Goal: Task Accomplishment & Management: Use online tool/utility

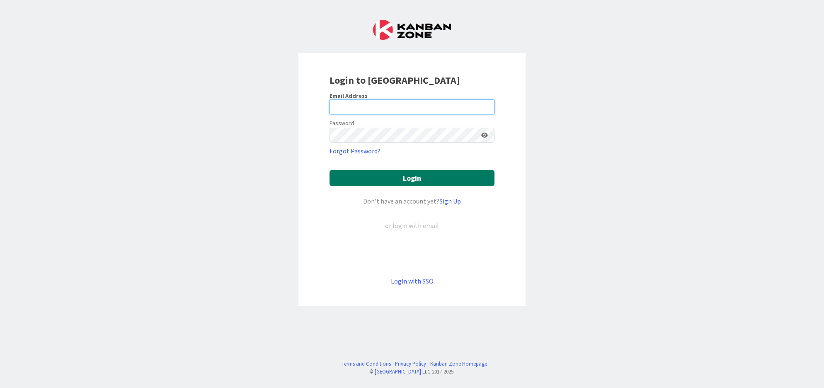
type input "[EMAIL_ADDRESS][DOMAIN_NAME]"
click at [431, 175] on button "Login" at bounding box center [412, 178] width 165 height 16
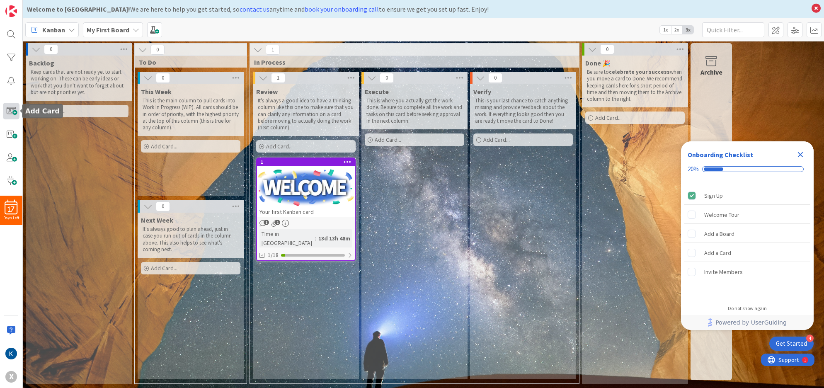
click at [12, 110] on span at bounding box center [11, 111] width 17 height 17
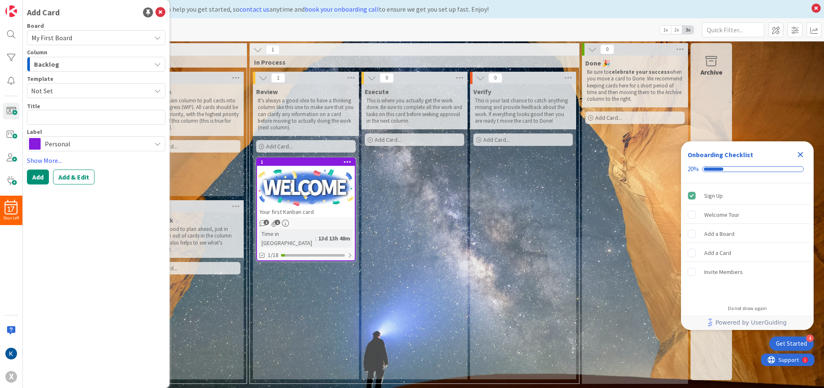
click at [79, 233] on div "Add Card Board My First Board Column Backlog Template Not Set Title 0 / 128 Lab…" at bounding box center [96, 194] width 147 height 388
click at [160, 12] on icon at bounding box center [160, 12] width 10 height 10
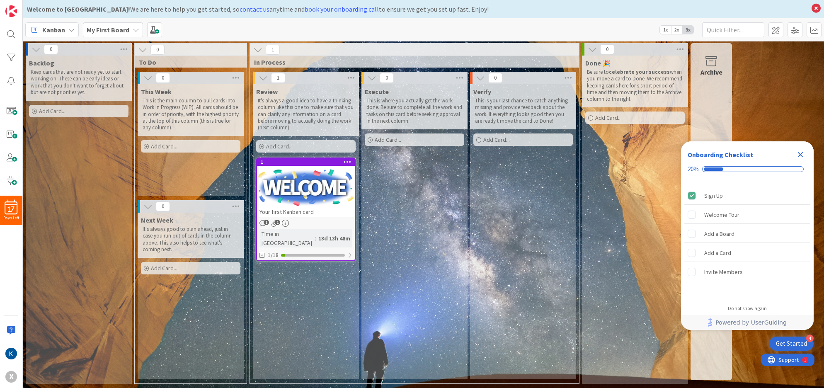
click at [112, 28] on b "My First Board" at bounding box center [108, 30] width 43 height 8
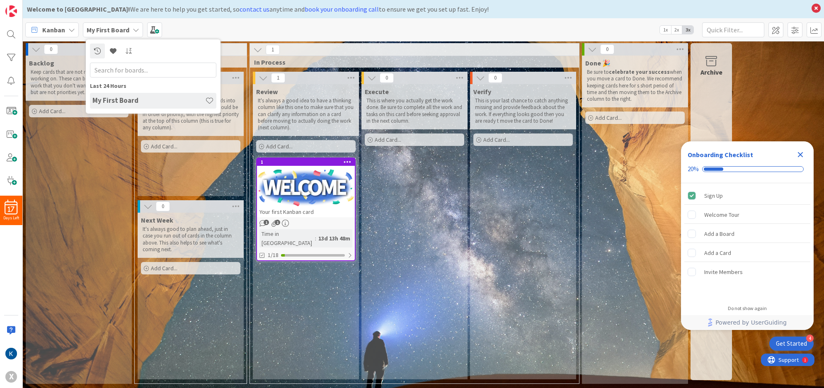
click at [71, 29] on icon at bounding box center [71, 30] width 7 height 7
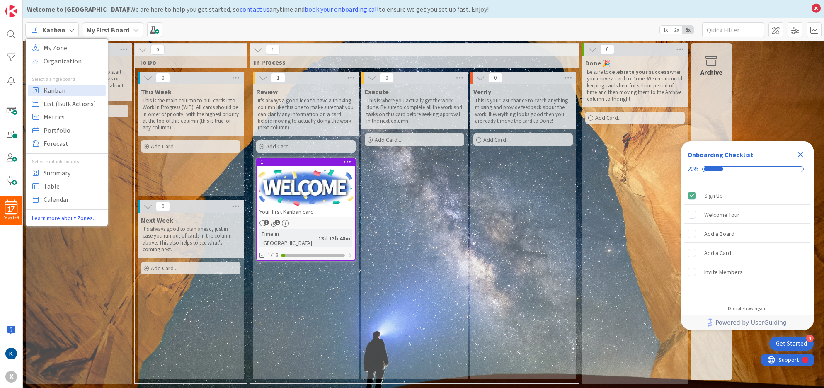
click at [87, 248] on div "Backlog Keep cards that are not ready yet to start working on. These can be ear…" at bounding box center [79, 220] width 106 height 328
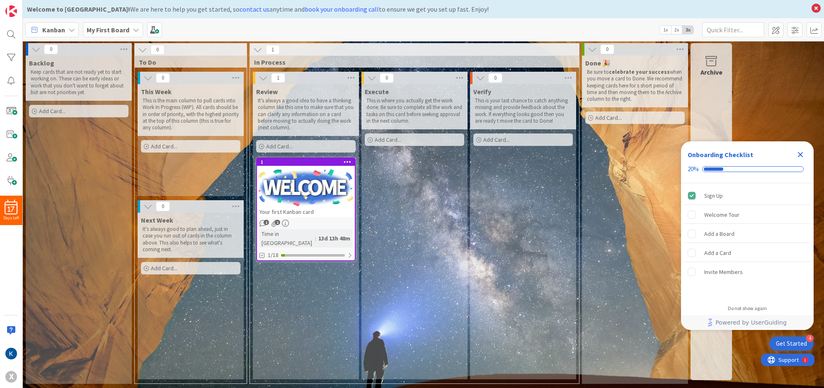
click at [797, 344] on div "Get Started" at bounding box center [791, 344] width 31 height 8
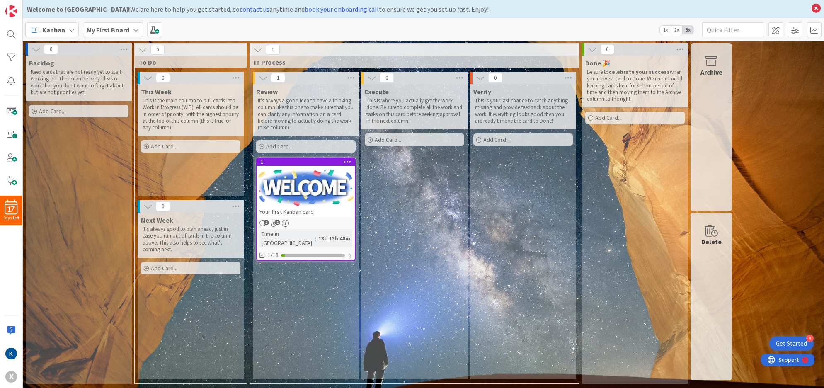
click at [804, 342] on div "Get Started" at bounding box center [791, 344] width 31 height 8
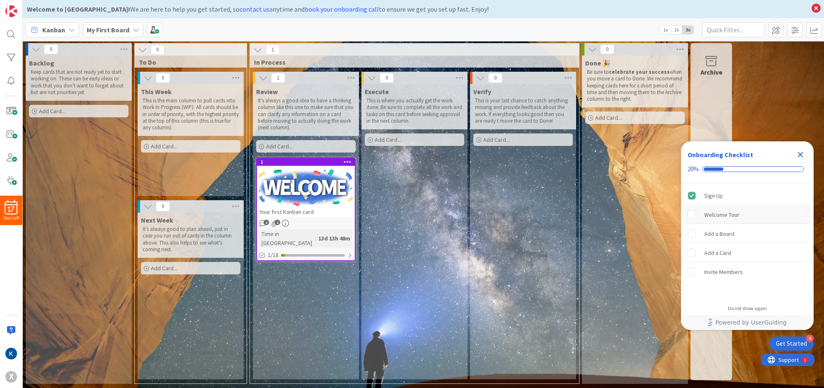
click at [715, 214] on div "Welcome Tour" at bounding box center [721, 215] width 35 height 10
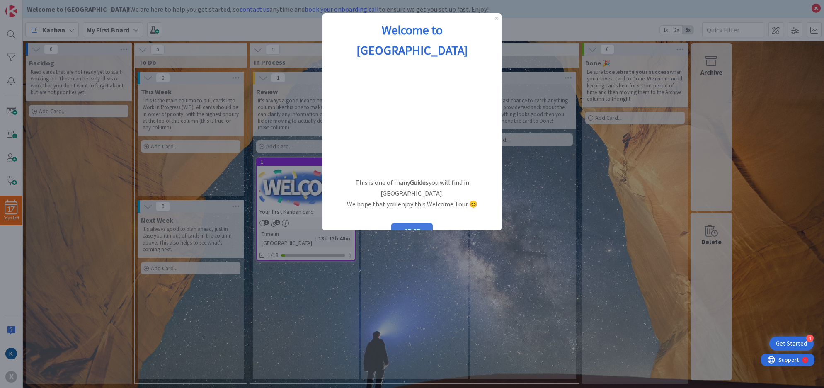
click at [406, 223] on button "START" at bounding box center [411, 231] width 41 height 16
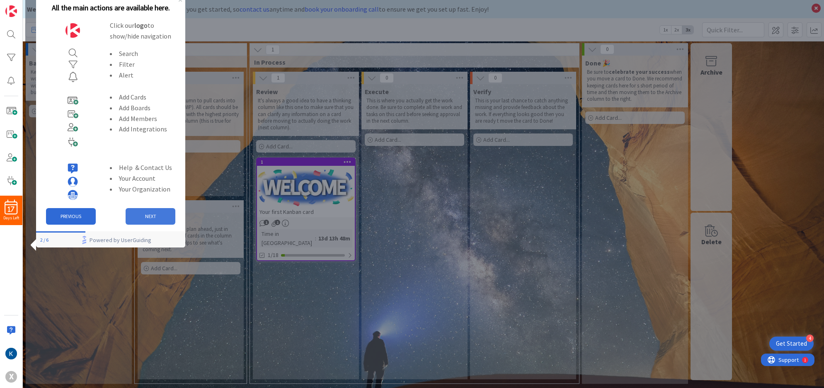
click at [150, 217] on button "NEXT" at bounding box center [151, 216] width 50 height 17
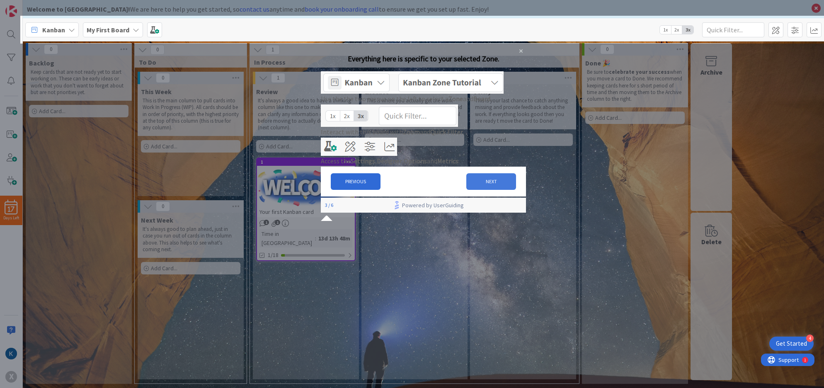
click at [486, 190] on button "NEXT" at bounding box center [491, 181] width 50 height 17
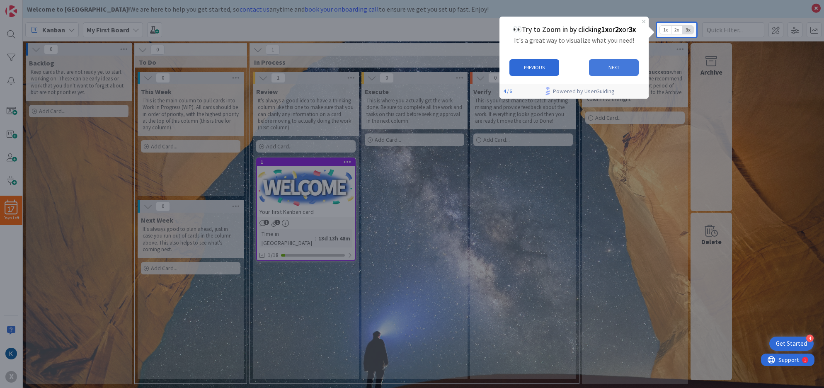
click at [618, 67] on button "NEXT" at bounding box center [614, 67] width 50 height 17
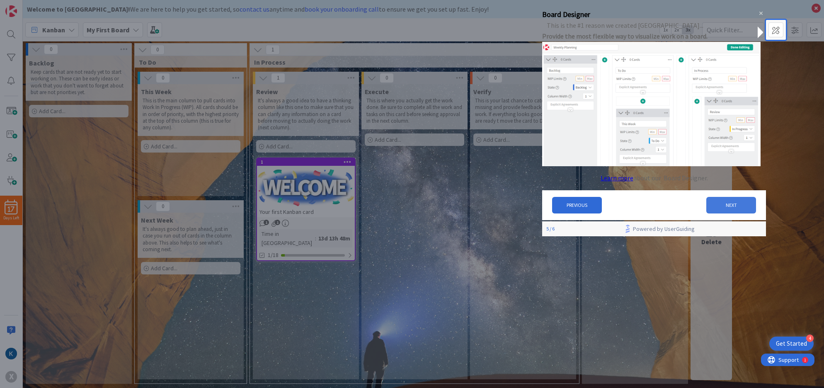
click at [723, 213] on button "NEXT" at bounding box center [732, 205] width 50 height 17
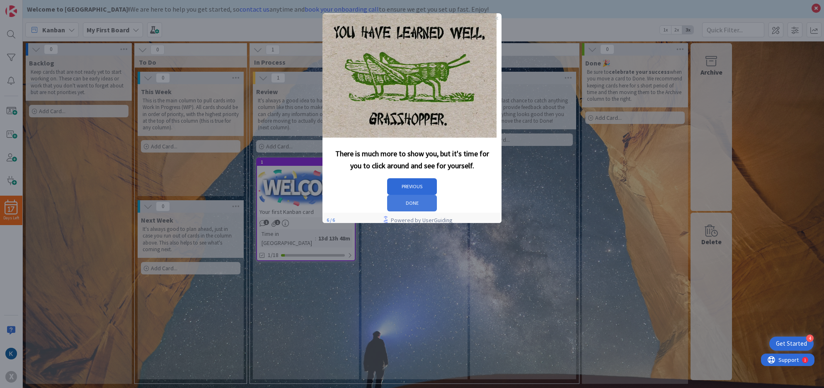
click at [437, 195] on button "DONE" at bounding box center [412, 203] width 50 height 17
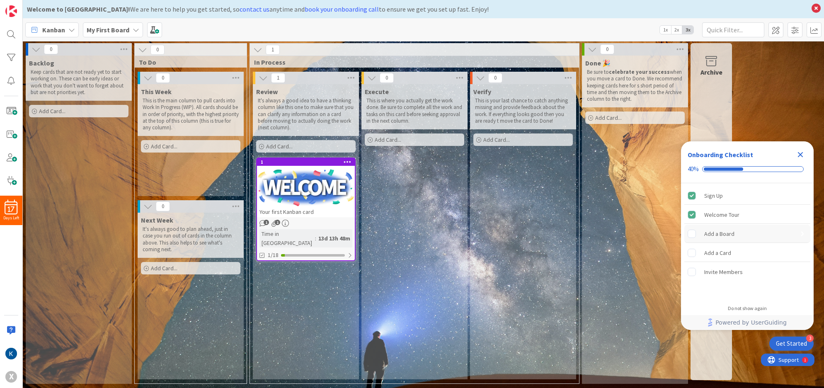
click at [724, 233] on div "Add a Board" at bounding box center [719, 234] width 30 height 10
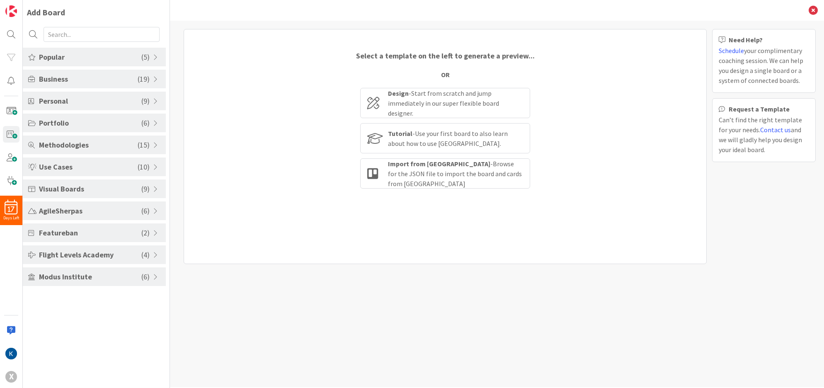
click at [156, 57] on span at bounding box center [156, 57] width 7 height 7
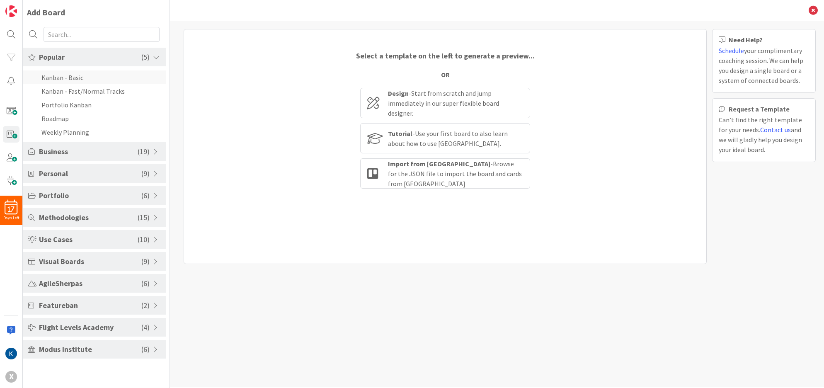
click at [52, 78] on li "Kanban - Basic" at bounding box center [94, 77] width 143 height 14
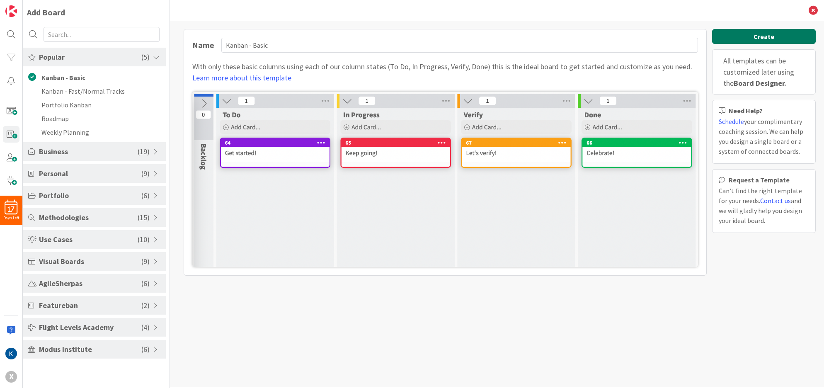
click at [762, 36] on button "Create" at bounding box center [764, 36] width 104 height 15
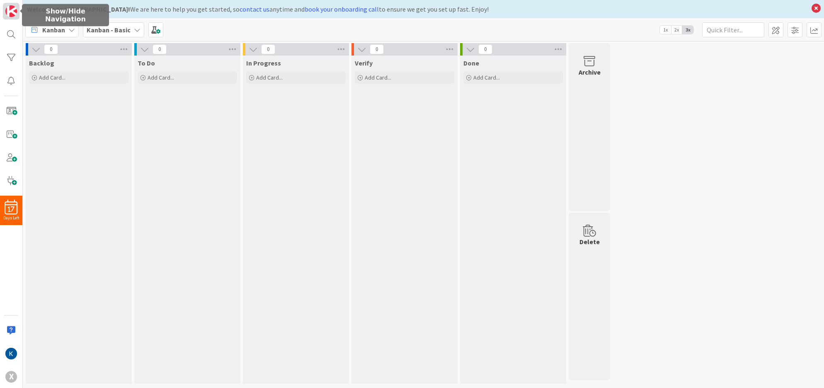
click at [9, 13] on img at bounding box center [11, 11] width 12 height 12
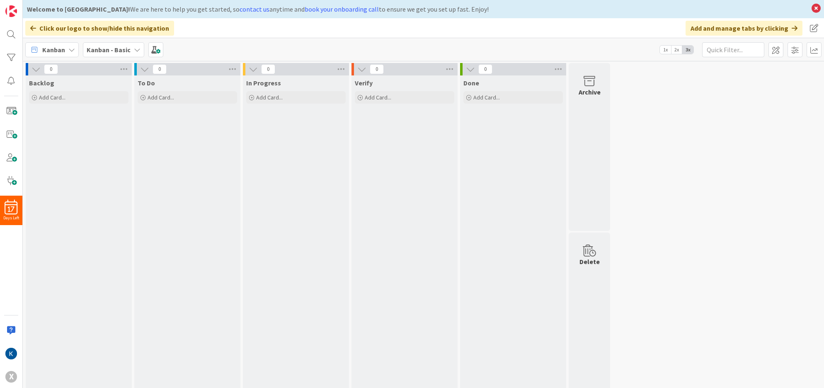
click at [32, 27] on icon at bounding box center [33, 28] width 6 height 7
click at [32, 25] on icon at bounding box center [33, 28] width 6 height 7
click at [9, 13] on img at bounding box center [11, 11] width 12 height 12
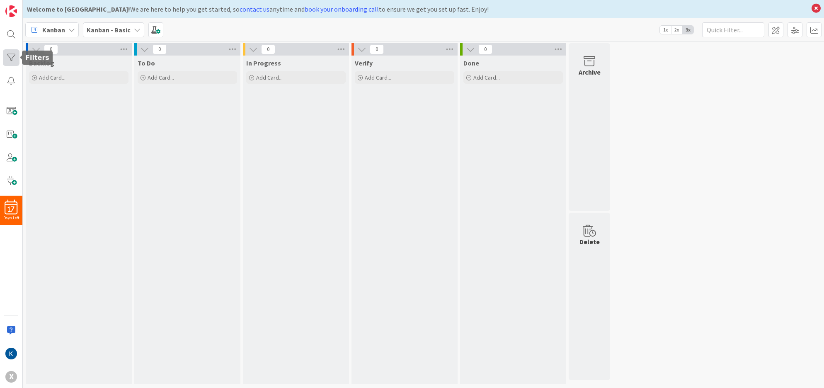
click at [9, 62] on div at bounding box center [11, 57] width 17 height 17
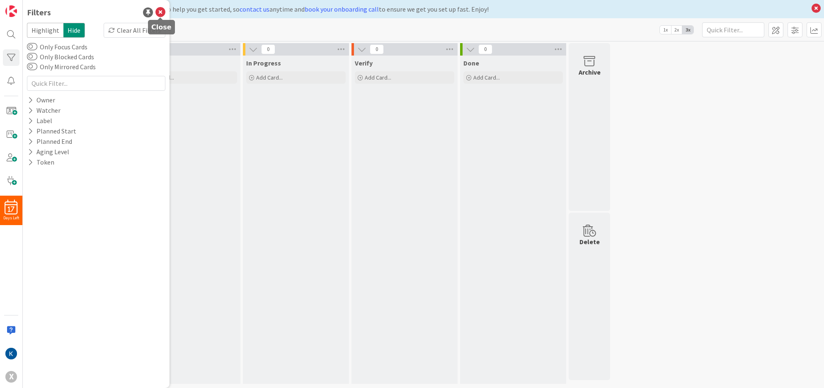
click at [160, 10] on icon at bounding box center [160, 12] width 10 height 10
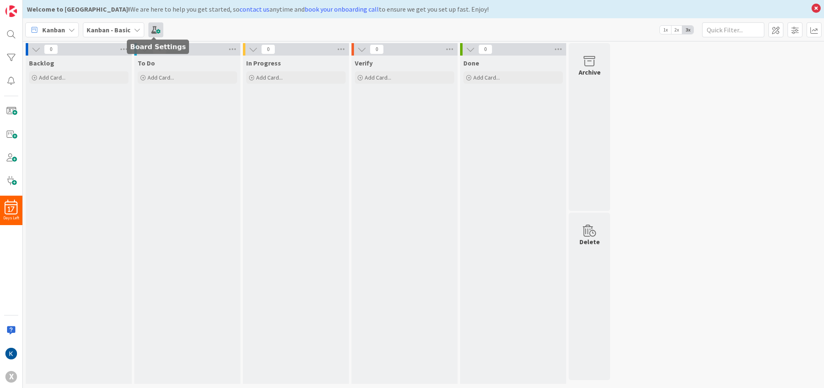
click at [155, 30] on span at bounding box center [155, 29] width 15 height 15
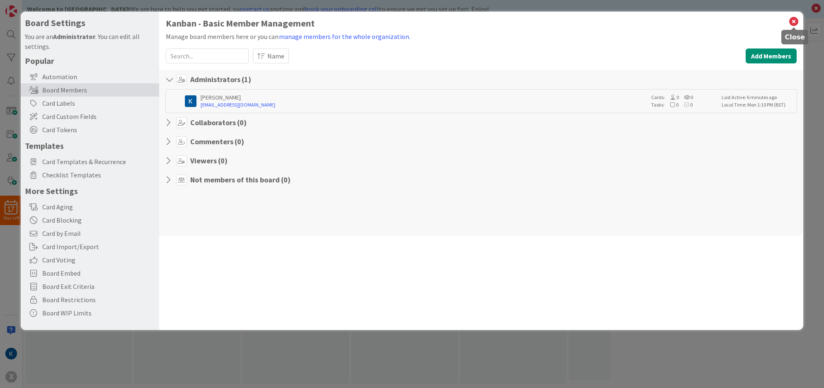
click at [795, 20] on icon at bounding box center [794, 22] width 11 height 12
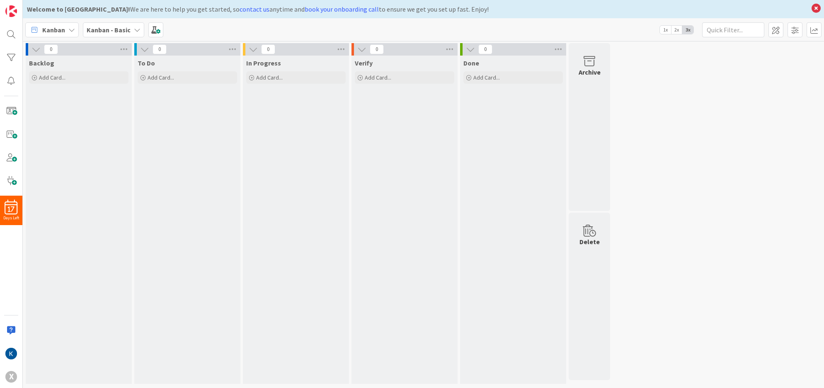
click at [26, 135] on div "Backlog Add Card..." at bounding box center [79, 220] width 106 height 328
click at [72, 31] on icon at bounding box center [71, 30] width 7 height 7
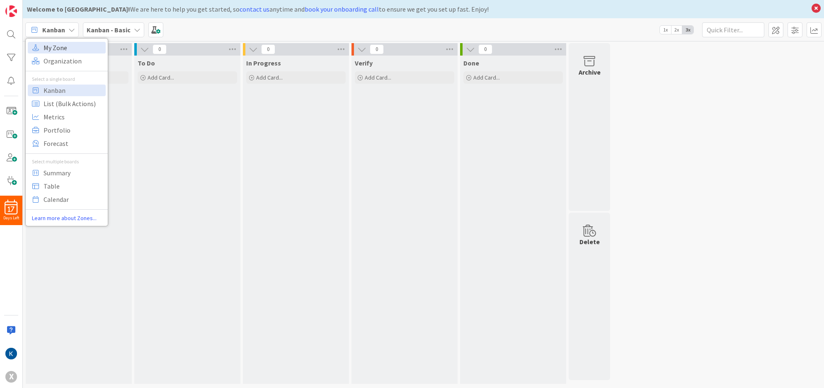
click at [53, 46] on span "My Zone" at bounding box center [74, 47] width 60 height 12
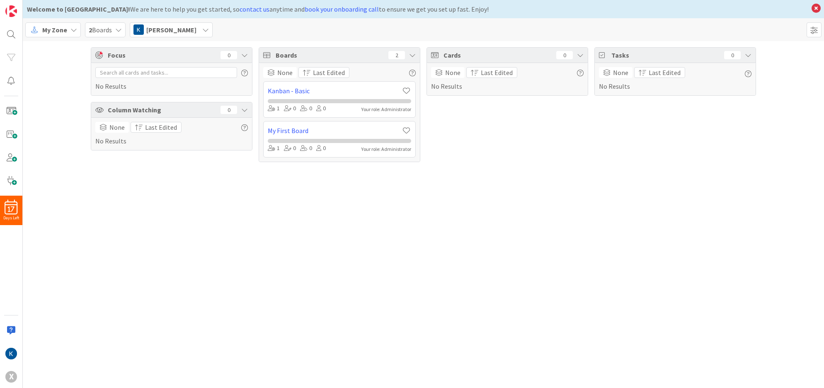
click at [71, 28] on icon at bounding box center [73, 30] width 7 height 7
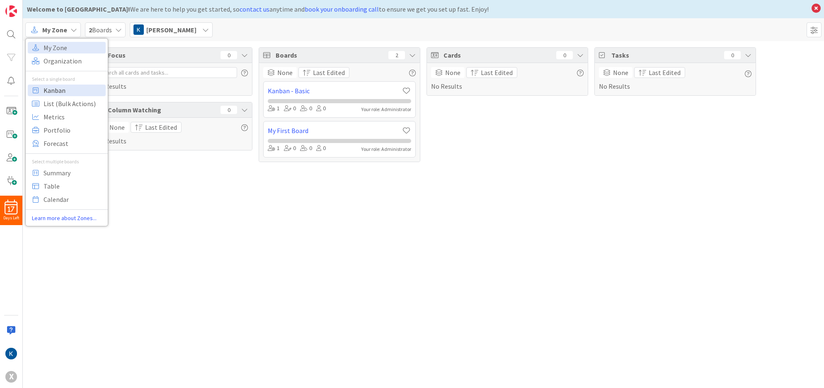
click at [50, 92] on span "Kanban" at bounding box center [74, 90] width 60 height 12
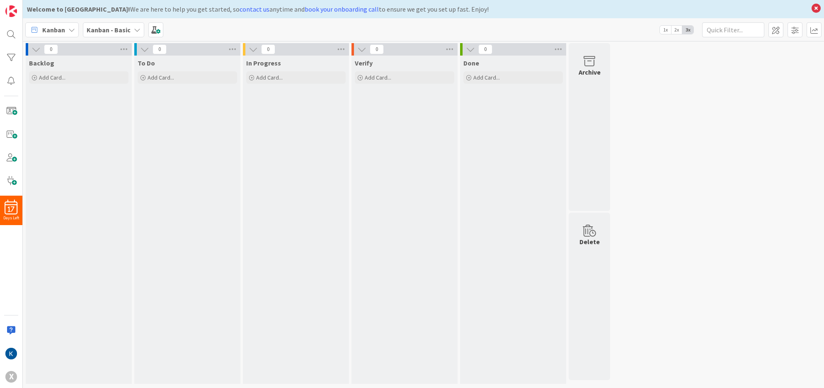
click at [67, 30] on div "Kanban" at bounding box center [51, 29] width 53 height 15
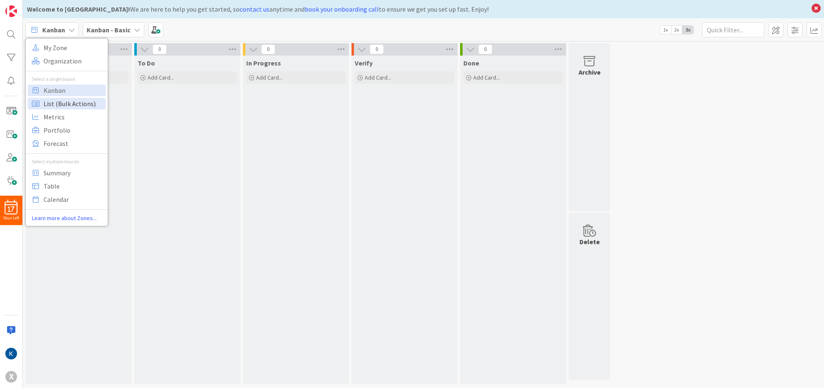
click at [61, 104] on span "List (Bulk Actions)" at bounding box center [74, 103] width 60 height 12
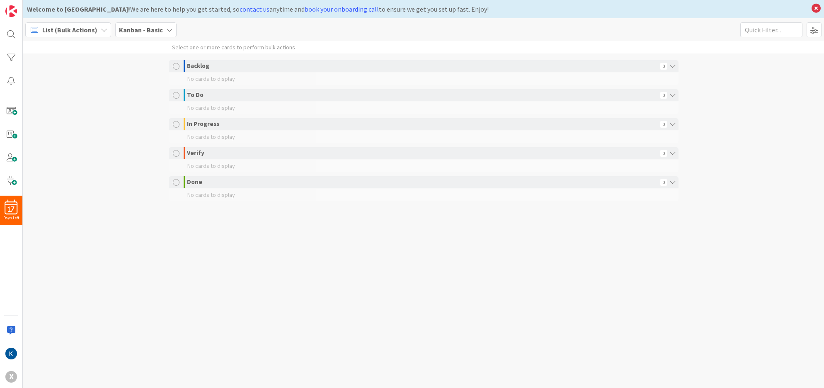
click at [101, 29] on icon at bounding box center [104, 30] width 7 height 7
click at [48, 90] on span "Kanban" at bounding box center [74, 90] width 60 height 12
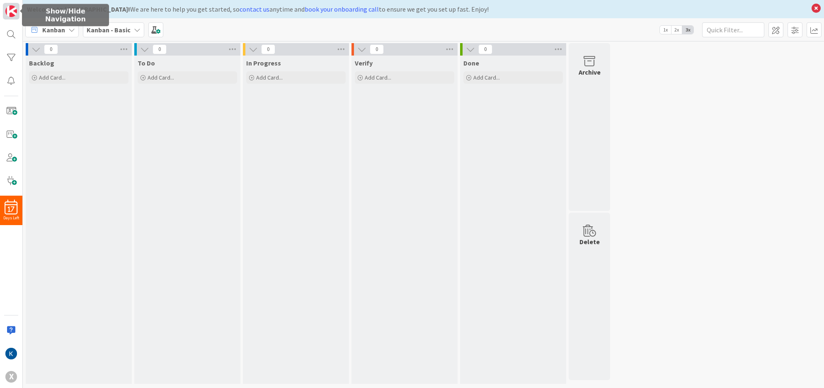
click at [16, 10] on img at bounding box center [11, 11] width 12 height 12
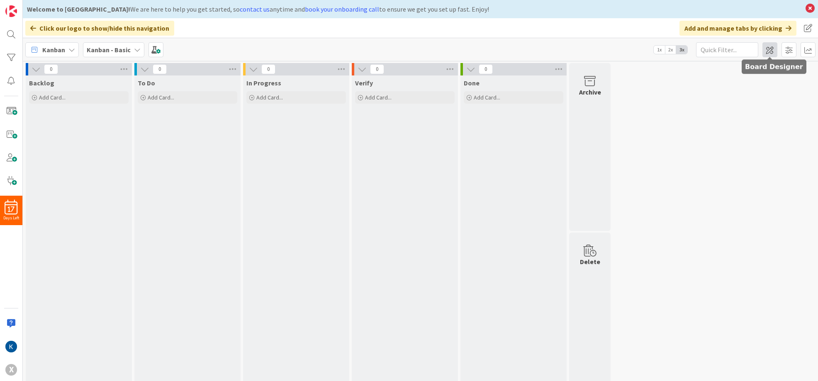
click at [770, 50] on span at bounding box center [769, 49] width 15 height 15
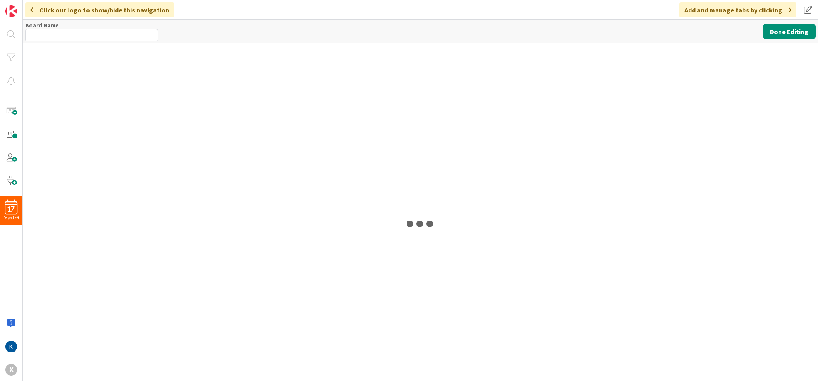
type input "Kanban - Basic"
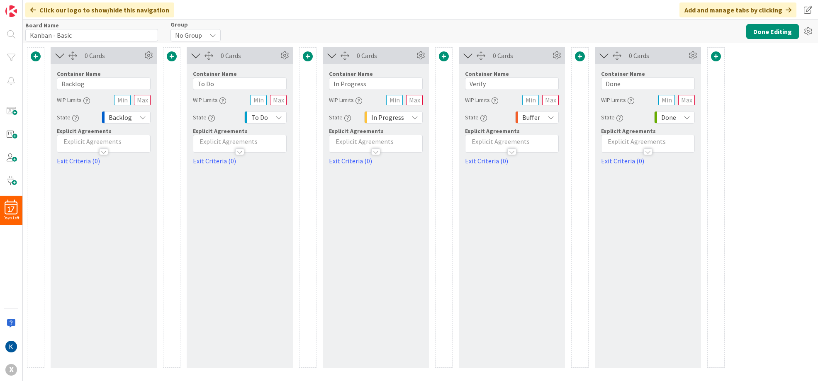
click at [105, 152] on div at bounding box center [103, 151] width 9 height 7
click at [61, 55] on icon at bounding box center [60, 55] width 14 height 11
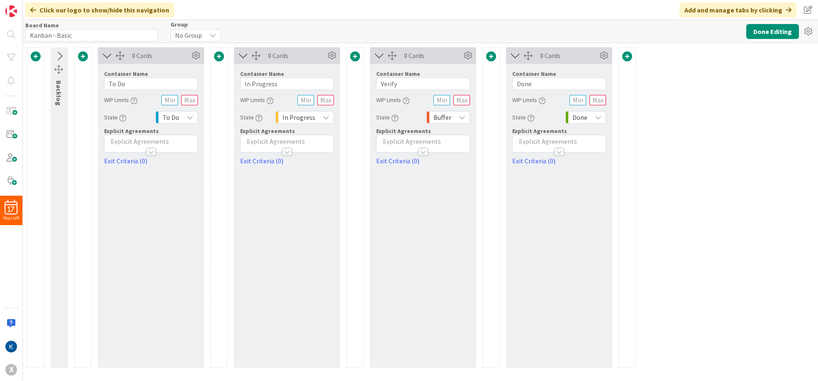
click at [61, 55] on icon at bounding box center [59, 56] width 14 height 11
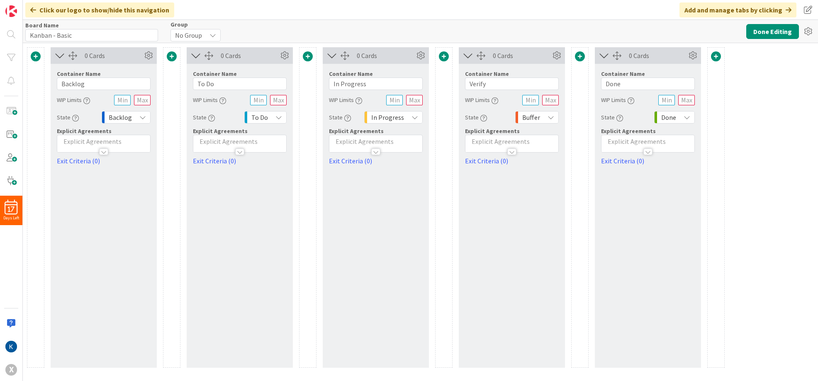
click at [34, 55] on span at bounding box center [36, 56] width 10 height 10
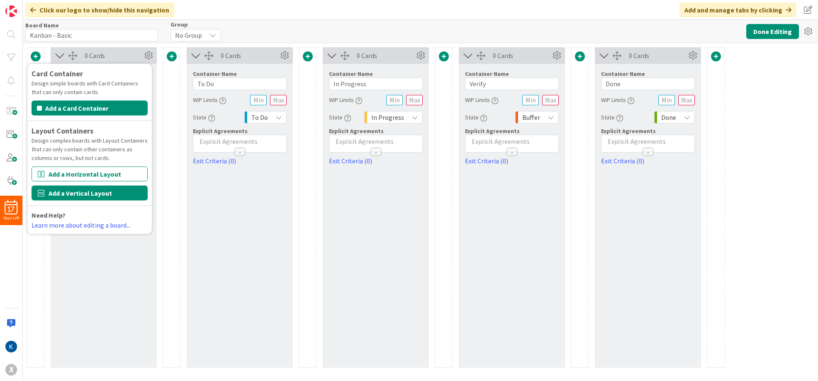
click at [69, 192] on button "Add a Vertical Layout" at bounding box center [90, 193] width 116 height 15
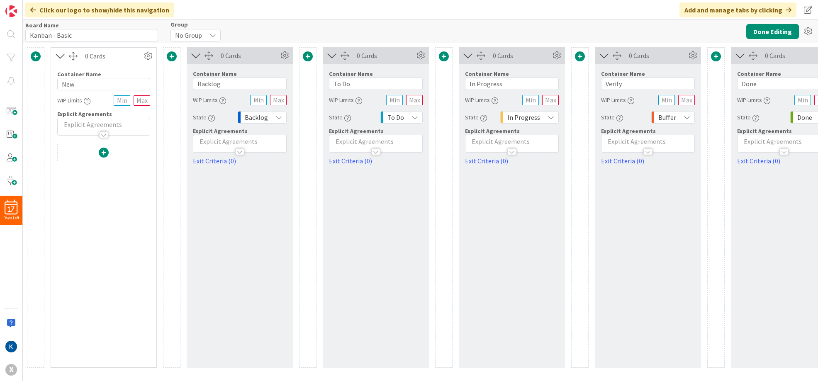
click at [34, 56] on span at bounding box center [36, 56] width 10 height 10
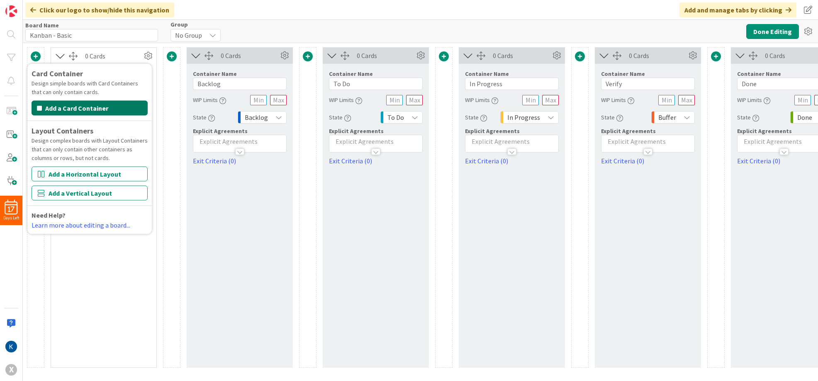
click at [55, 108] on button "Add a Card Container" at bounding box center [90, 108] width 116 height 15
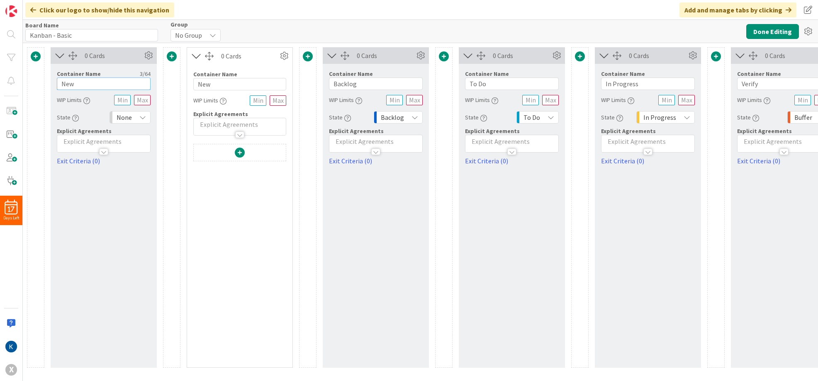
click at [73, 83] on input "New" at bounding box center [104, 84] width 94 height 12
drag, startPoint x: 81, startPoint y: 83, endPoint x: 47, endPoint y: 83, distance: 34.4
click at [47, 83] on div "Card Container Design simple boards with Card Containers that can only contain …" at bounding box center [511, 207] width 969 height 321
type input "Information"
click at [144, 117] on icon at bounding box center [142, 117] width 7 height 7
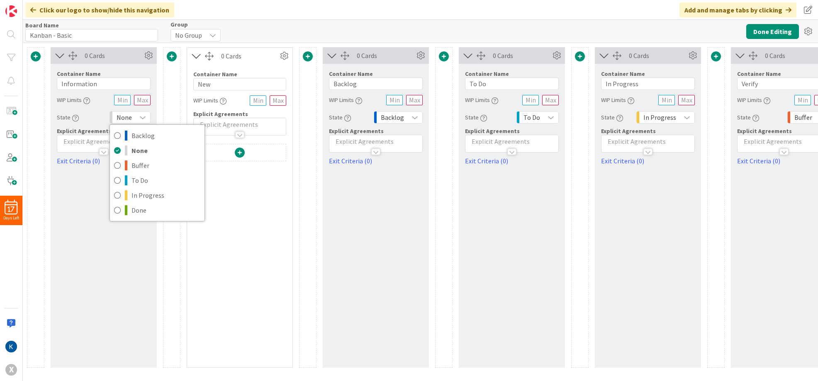
click at [63, 225] on div "0 Cards Container Name 12 / 64 Information WIP Limits State None Backlog None B…" at bounding box center [104, 207] width 106 height 321
click at [106, 84] on input "Information" at bounding box center [104, 84] width 94 height 12
click at [150, 56] on icon at bounding box center [148, 55] width 12 height 12
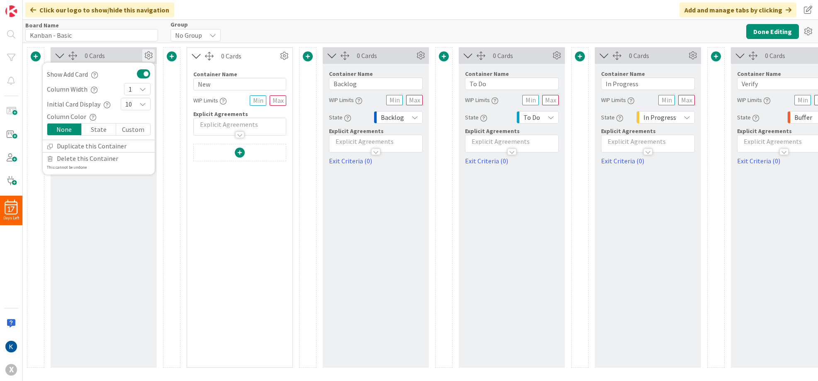
click at [60, 56] on icon at bounding box center [60, 55] width 14 height 11
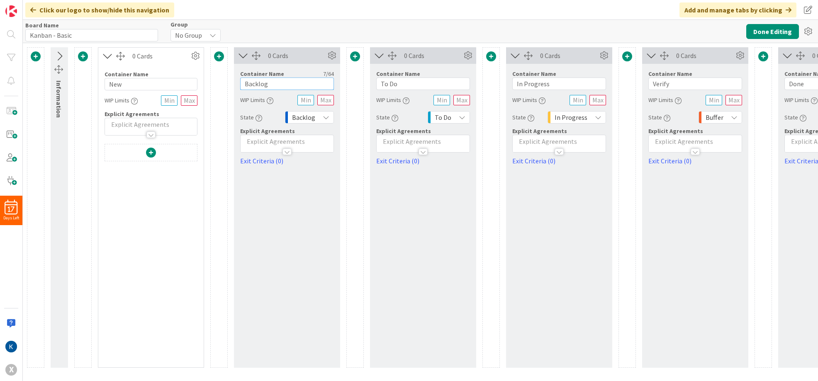
drag, startPoint x: 277, startPoint y: 83, endPoint x: 244, endPoint y: 82, distance: 32.8
click at [244, 82] on input "Backlog" at bounding box center [287, 84] width 94 height 12
type input "Current Optimization"
click at [389, 83] on input "To Do" at bounding box center [423, 84] width 94 height 12
drag, startPoint x: 407, startPoint y: 84, endPoint x: 380, endPoint y: 84, distance: 27.4
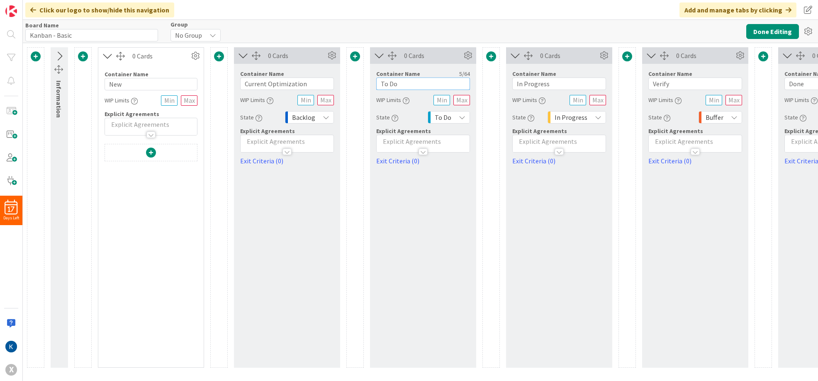
click at [380, 84] on input "To Do" at bounding box center [423, 84] width 94 height 12
type input "O"
click at [282, 83] on input "Current Optimization" at bounding box center [287, 84] width 94 height 12
drag, startPoint x: 243, startPoint y: 83, endPoint x: 309, endPoint y: 82, distance: 66.3
click at [311, 83] on input "Current Optimization" at bounding box center [287, 84] width 94 height 12
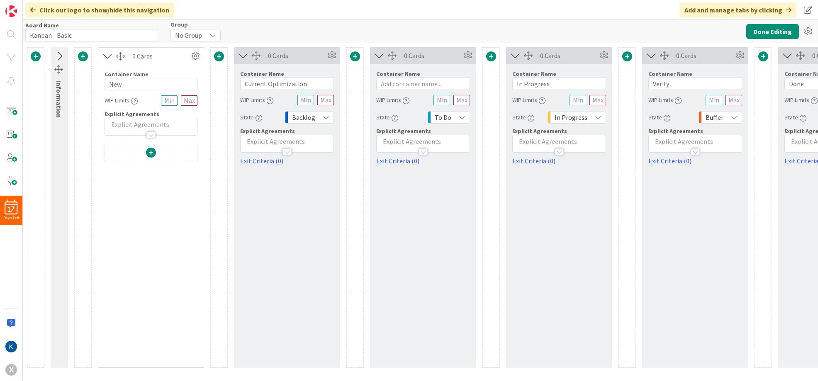
click at [287, 194] on div "0 Cards Container Name 21 / 64 Current Optimization WIP Limits State Backlog Ex…" at bounding box center [287, 207] width 106 height 321
click at [789, 7] on icon at bounding box center [788, 10] width 6 height 7
click at [768, 30] on button "Done Editing" at bounding box center [772, 31] width 53 height 15
